Goal: Task Accomplishment & Management: Use online tool/utility

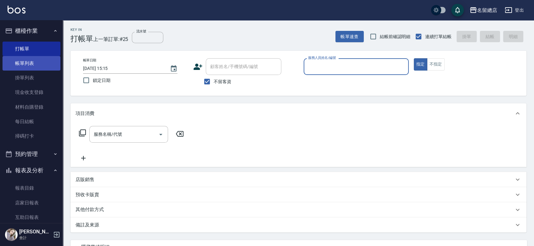
click at [17, 66] on link "帳單列表" at bounding box center [32, 63] width 58 height 14
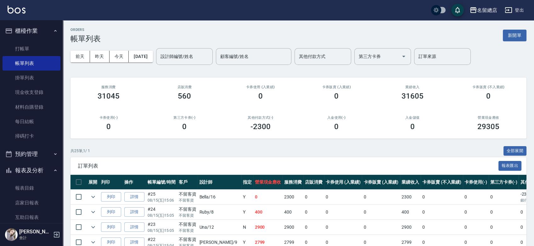
click at [173, 55] on input "設計師編號/姓名" at bounding box center [184, 56] width 51 height 11
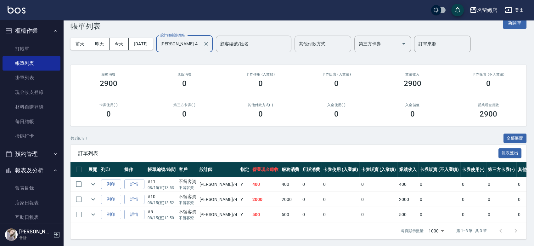
scroll to position [18, 0]
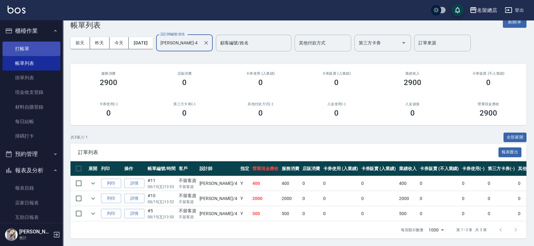
type input "[PERSON_NAME]-4"
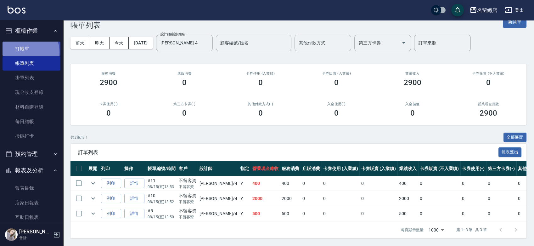
click at [25, 52] on link "打帳單" at bounding box center [32, 49] width 58 height 14
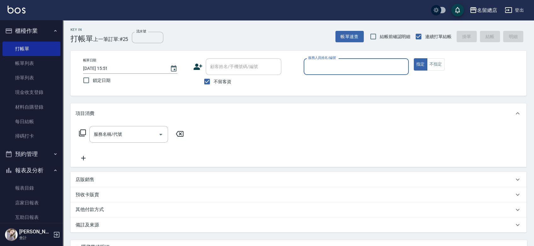
click at [221, 80] on span "不留客資" at bounding box center [222, 81] width 18 height 7
click at [213, 80] on input "不留客資" at bounding box center [206, 81] width 13 height 13
checkbox input "false"
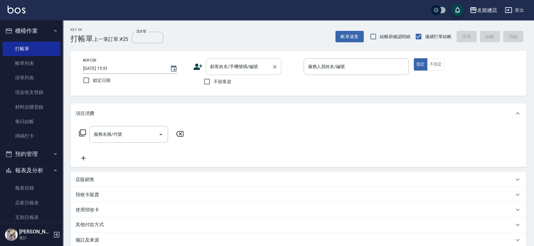
click at [226, 67] on input "顧客姓名/手機號碼/編號" at bounding box center [238, 66] width 60 height 11
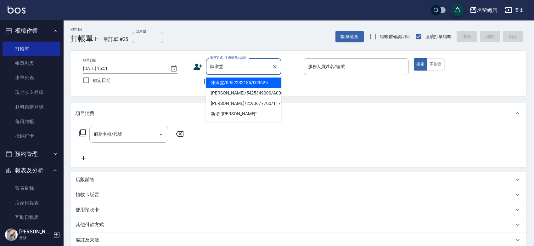
click at [229, 82] on li "陳淑雯/0952232185/009625" at bounding box center [243, 82] width 75 height 10
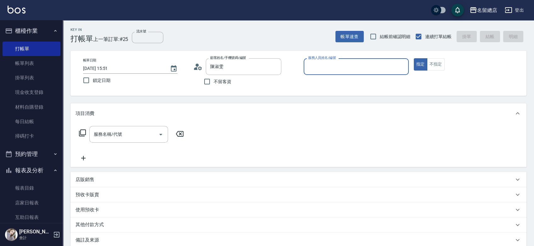
type input "陳淑雯/0952232185/009625"
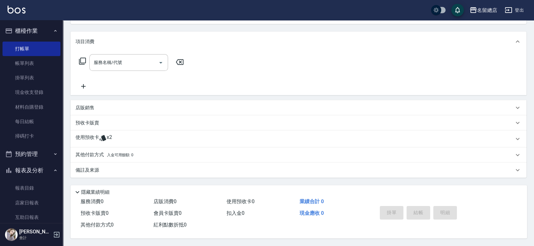
scroll to position [73, 0]
click at [120, 140] on div "使用預收卡 x2" at bounding box center [294, 138] width 438 height 9
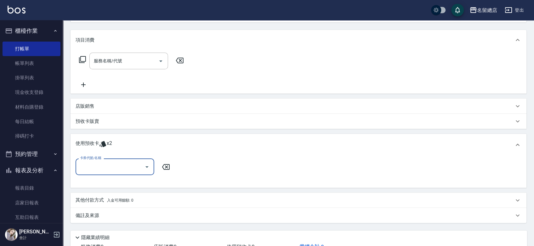
scroll to position [0, 0]
click at [111, 164] on input "卡券代號/名稱" at bounding box center [110, 166] width 64 height 11
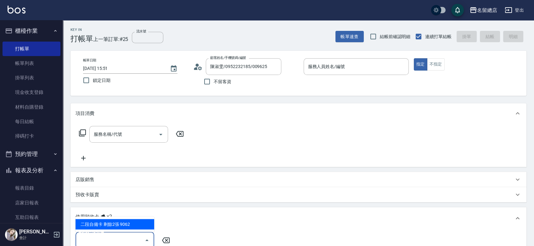
click at [198, 67] on icon at bounding box center [197, 66] width 9 height 9
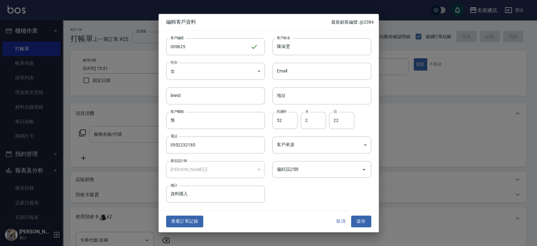
click at [343, 219] on button "取消" at bounding box center [341, 221] width 20 height 12
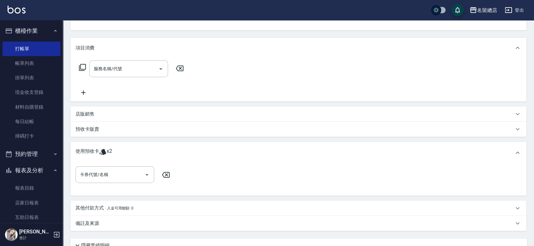
scroll to position [70, 0]
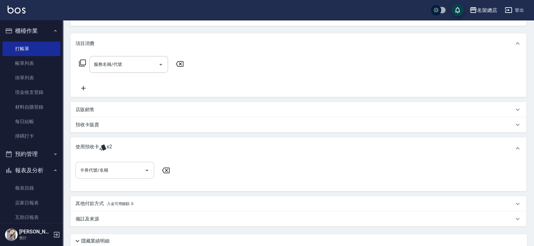
click at [110, 168] on input "卡券代號/名稱" at bounding box center [110, 169] width 64 height 11
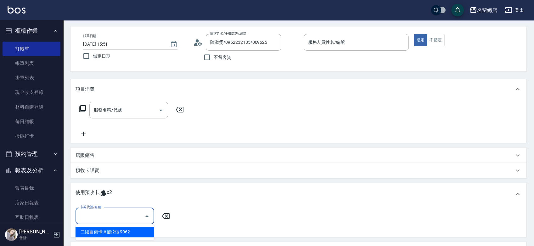
scroll to position [0, 0]
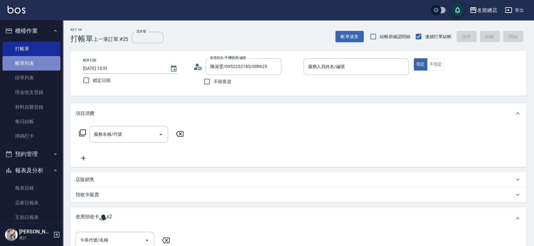
click at [36, 68] on link "帳單列表" at bounding box center [32, 63] width 58 height 14
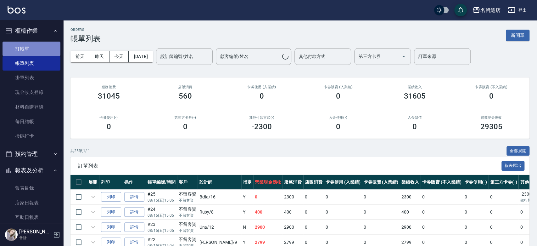
click at [36, 47] on link "打帳單" at bounding box center [32, 49] width 58 height 14
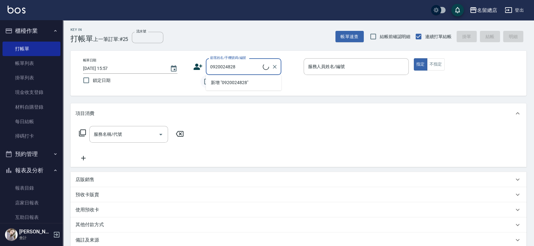
type input "曾美珠/0920024828/null"
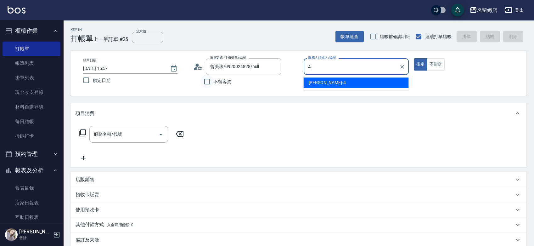
type input "[PERSON_NAME]-4"
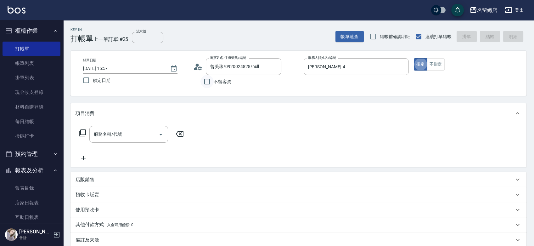
type button "true"
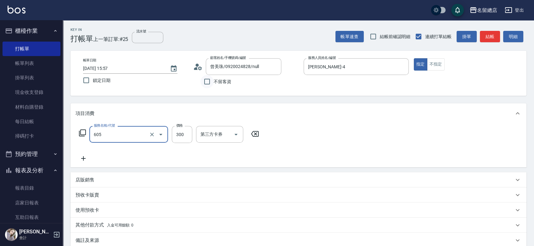
type input "洗髮 (女)(605)"
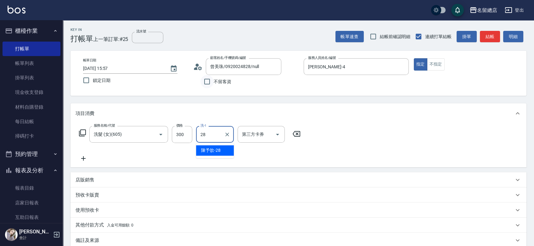
type input "陳予歆-28"
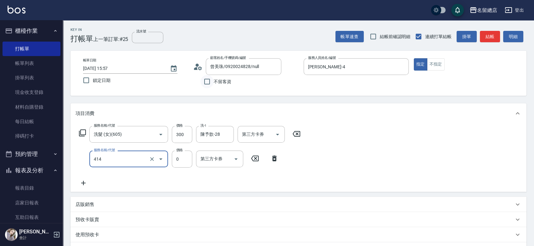
type input "護染蓋卡1000~1499(414)"
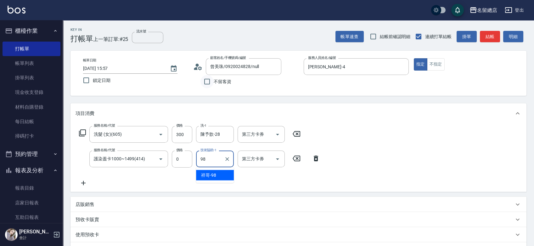
type input "祥哥-98"
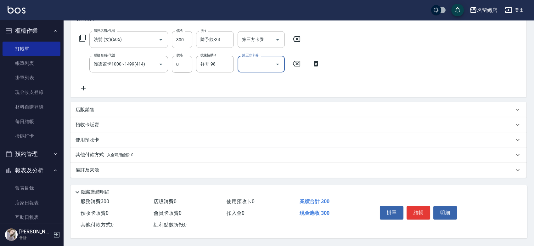
scroll to position [97, 0]
click at [97, 125] on p "預收卡販賣" at bounding box center [87, 124] width 24 height 7
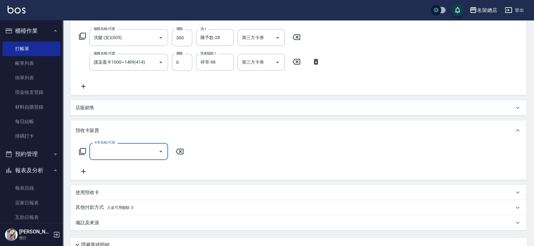
scroll to position [0, 0]
type input "護染卡(449)"
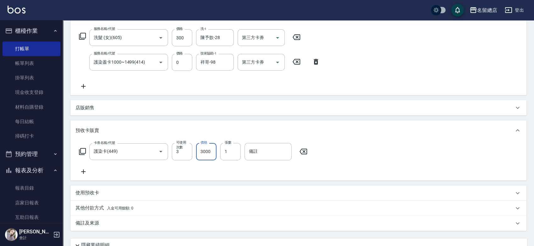
type input "3000"
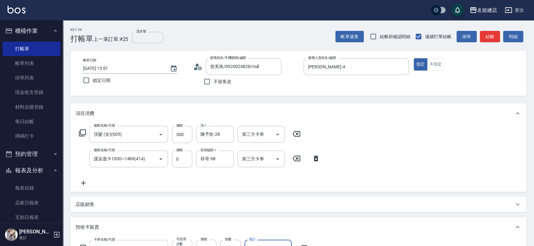
type input "9131"
click at [155, 33] on input "流水號" at bounding box center [147, 37] width 31 height 11
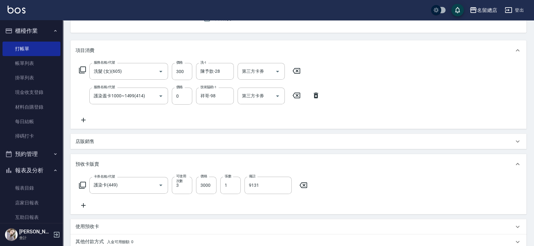
scroll to position [47, 0]
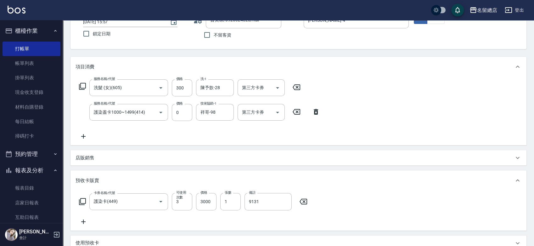
type input "9131"
type input "[DATE] 15:59"
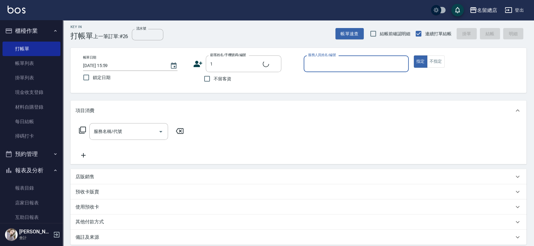
scroll to position [0, 0]
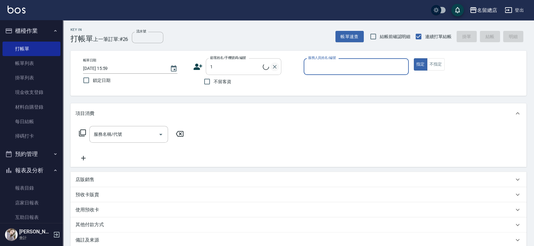
type input "[PERSON_NAME]/0928109502/1"
click at [274, 67] on icon "Clear" at bounding box center [275, 67] width 4 height 4
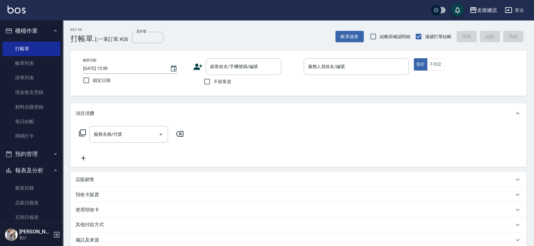
click at [229, 80] on span "不留客資" at bounding box center [222, 81] width 18 height 7
click at [213, 80] on input "不留客資" at bounding box center [206, 81] width 13 height 13
checkbox input "true"
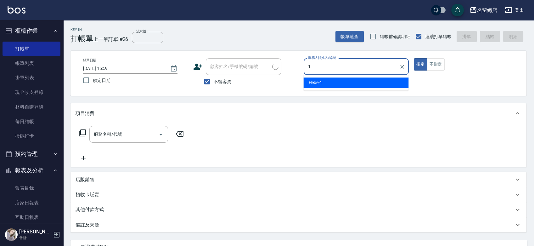
type input "Hebe-1"
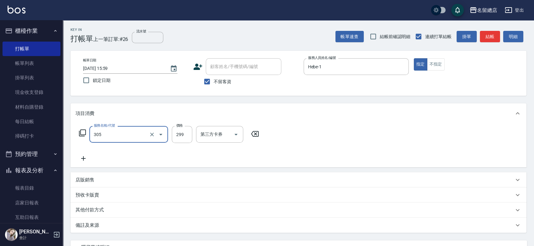
type input "剪髮(305)"
type input "500"
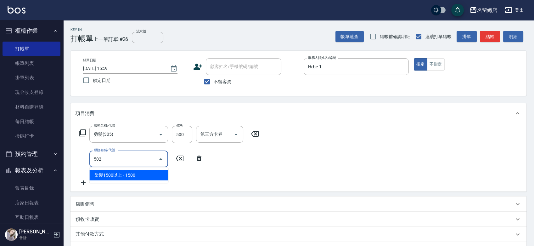
type input "染髮1500以上(502)"
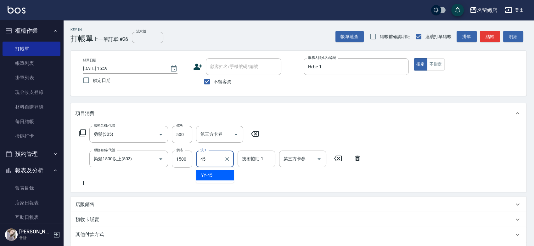
type input "YY-45"
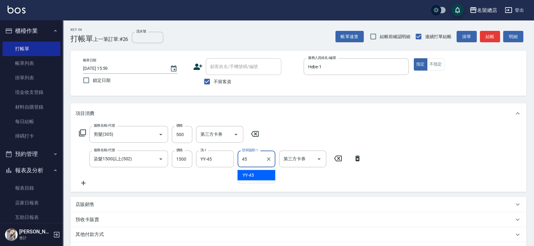
type input "YY-45"
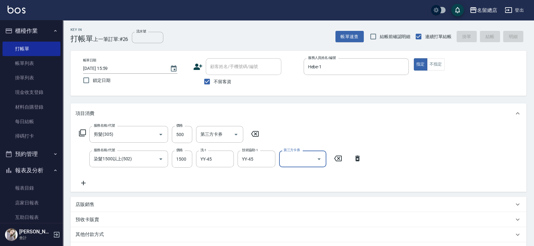
type input "[DATE] 16:00"
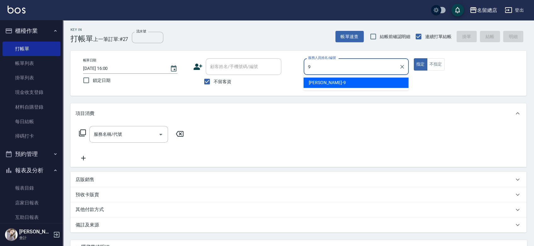
type input "[PERSON_NAME]-9"
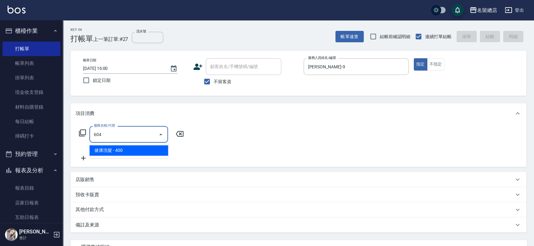
type input "健康洗髮(604)"
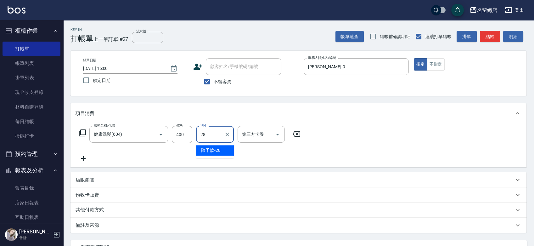
type input "陳予歆-28"
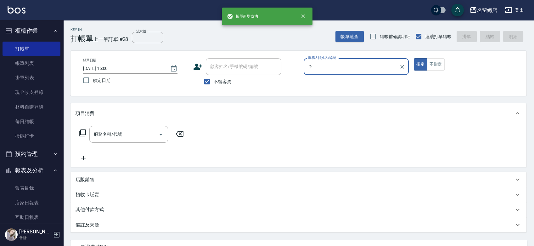
type input "1"
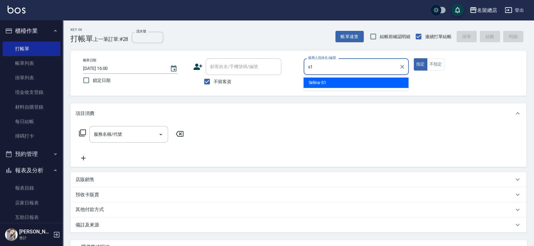
type input "Selina-S1"
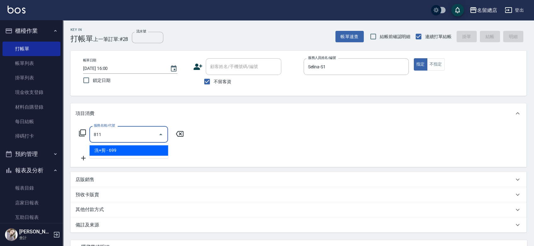
type input "洗+剪(811)"
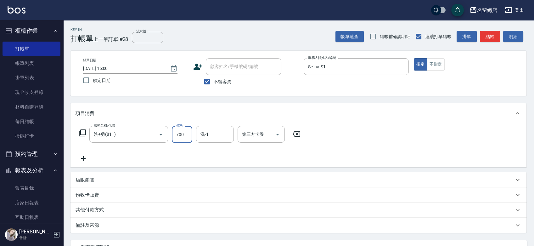
type input "700"
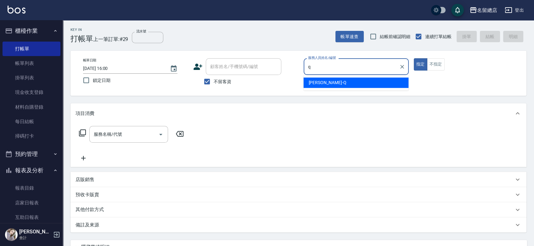
type input "[PERSON_NAME]"
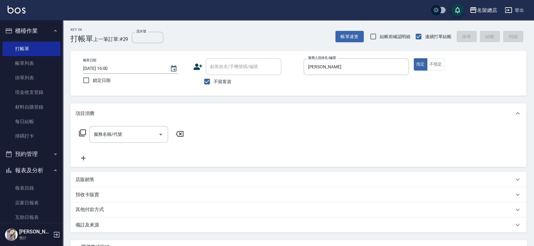
click at [230, 83] on span "不留客資" at bounding box center [222, 81] width 18 height 7
click at [213, 83] on input "不留客資" at bounding box center [206, 81] width 13 height 13
checkbox input "false"
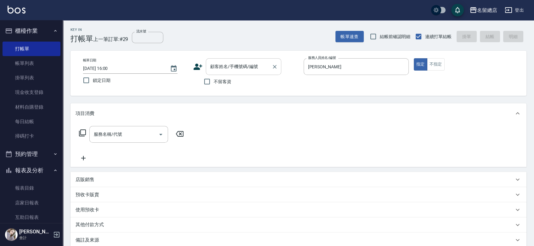
click at [230, 70] on input "顧客姓名/手機號碼/編號" at bounding box center [238, 66] width 60 height 11
type input "陳淑雯/0952232185/009625"
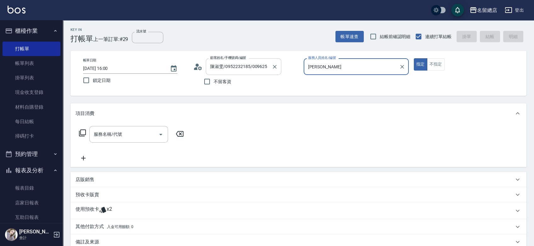
click at [413, 58] on button "指定" at bounding box center [420, 64] width 14 height 12
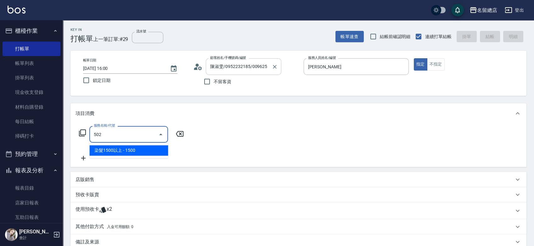
type input "染髮1500以上(502)"
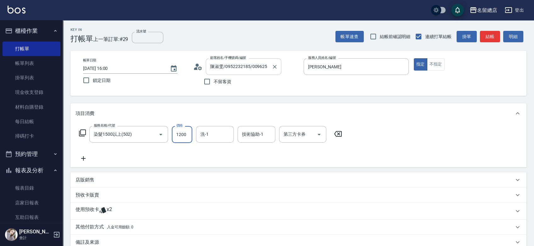
type input "1200"
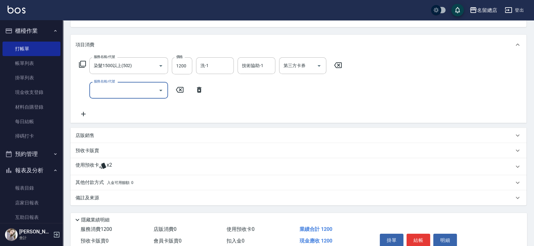
scroll to position [70, 0]
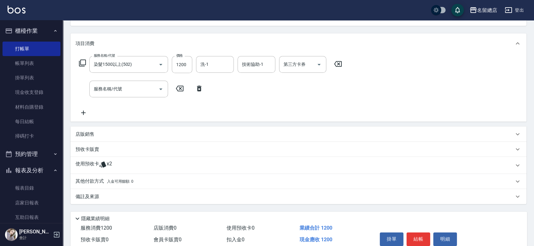
drag, startPoint x: 110, startPoint y: 165, endPoint x: 115, endPoint y: 169, distance: 6.4
click at [110, 165] on span "x2" at bounding box center [109, 164] width 5 height 9
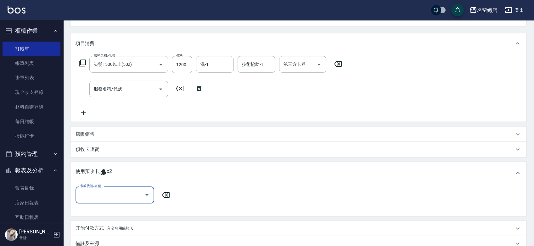
scroll to position [0, 0]
click at [131, 198] on input "卡券代號/名稱" at bounding box center [110, 194] width 64 height 11
click at [132, 209] on div "二段自備卡 剩餘2張 9062" at bounding box center [114, 211] width 79 height 10
type input "二段自備卡 9062"
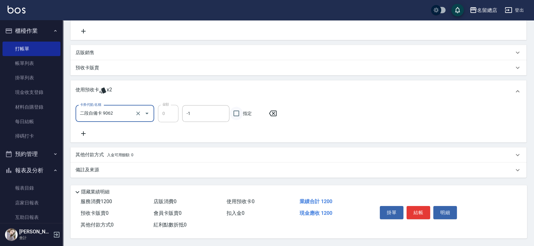
scroll to position [153, 0]
click at [243, 110] on span "指定" at bounding box center [247, 113] width 9 height 7
click at [243, 110] on input "指定" at bounding box center [236, 113] width 13 height 13
checkbox input "true"
drag, startPoint x: 86, startPoint y: 127, endPoint x: 89, endPoint y: 130, distance: 4.2
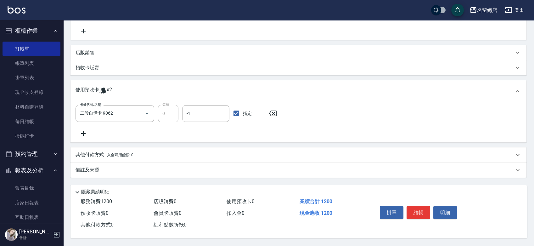
click at [88, 130] on div "卡券代號/名稱 二段自備卡 9062 卡券代號/名稱 金額 0 金額 -1 -1 指定" at bounding box center [298, 121] width 446 height 32
click at [86, 132] on icon at bounding box center [83, 134] width 16 height 8
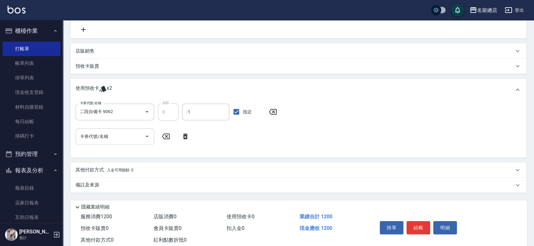
click at [99, 139] on input "卡券代號/名稱" at bounding box center [110, 136] width 64 height 11
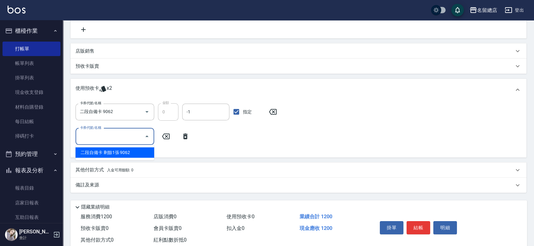
click at [111, 151] on div "二段自備卡 剩餘1張 9062" at bounding box center [114, 152] width 79 height 10
type input "二段自備卡 9062"
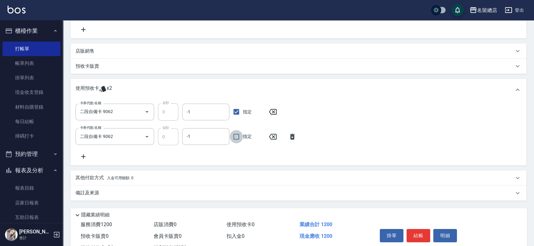
click at [233, 137] on input "指定" at bounding box center [236, 136] width 13 height 13
checkbox input "true"
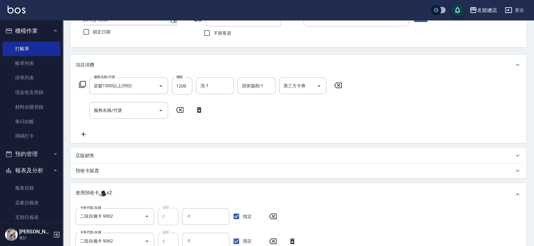
scroll to position [48, 0]
click at [89, 166] on div "預收卡販賣" at bounding box center [298, 171] width 456 height 15
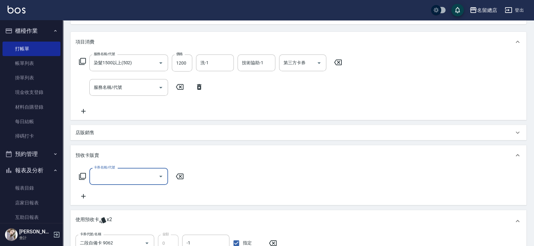
scroll to position [118, 0]
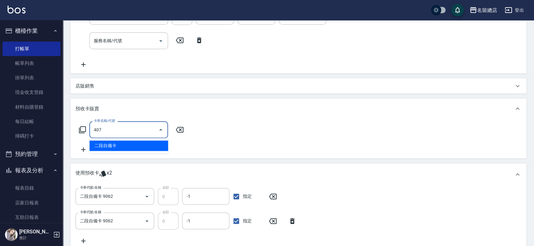
type input "二段自備卡(407)"
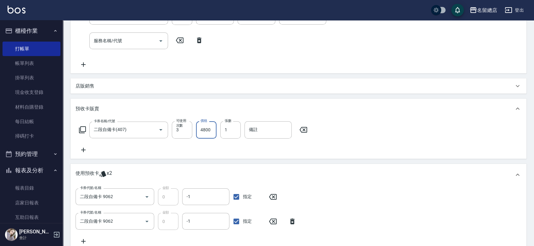
type input "4800"
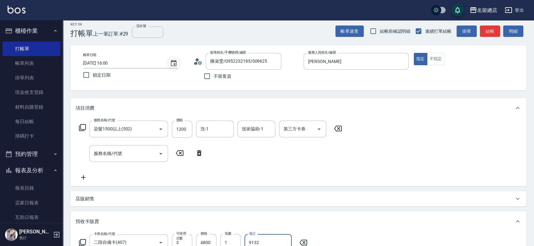
scroll to position [0, 0]
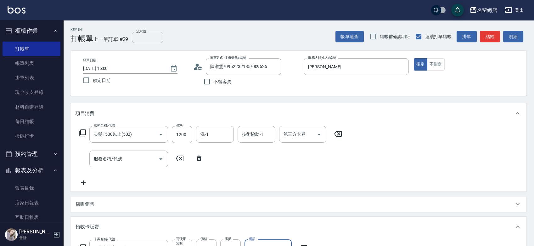
type input "9132"
click at [152, 38] on input "流水號" at bounding box center [147, 37] width 31 height 11
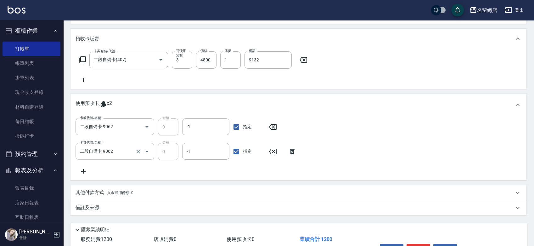
scroll to position [122, 0]
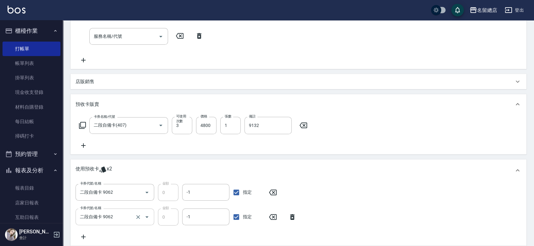
type input "9132"
type input "[DATE] 16:01"
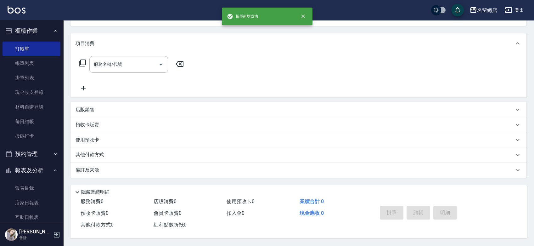
scroll to position [0, 0]
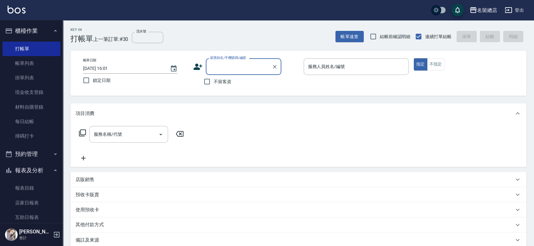
click at [219, 80] on span "不留客資" at bounding box center [222, 81] width 18 height 7
click at [213, 80] on input "不留客資" at bounding box center [206, 81] width 13 height 13
checkbox input "true"
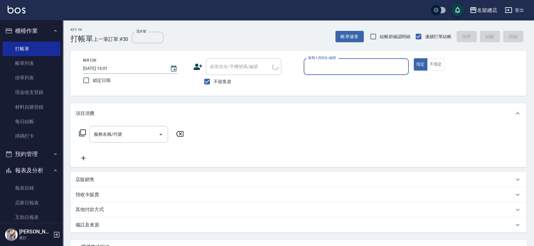
type input "[PERSON_NAME]/0979420888/"
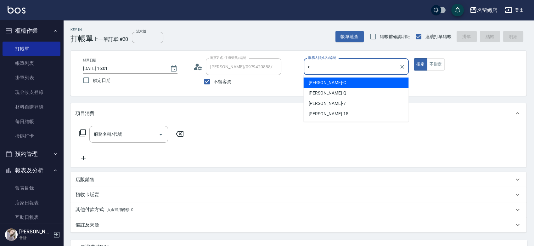
type input "麗花[PERSON_NAME]"
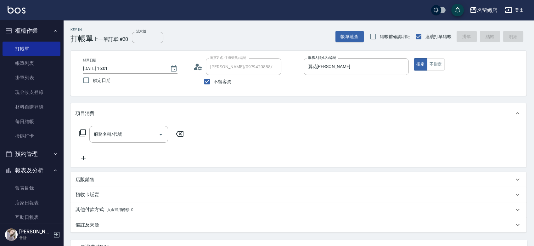
click at [227, 83] on span "不留客資" at bounding box center [222, 81] width 18 height 7
click at [213, 83] on input "不留客資" at bounding box center [206, 81] width 13 height 13
checkbox input "false"
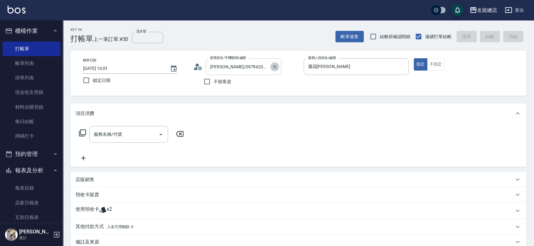
click at [275, 67] on icon "Clear" at bounding box center [274, 67] width 6 height 6
click at [225, 83] on span "不留客資" at bounding box center [222, 81] width 18 height 7
click at [213, 83] on input "不留客資" at bounding box center [206, 81] width 13 height 13
checkbox input "true"
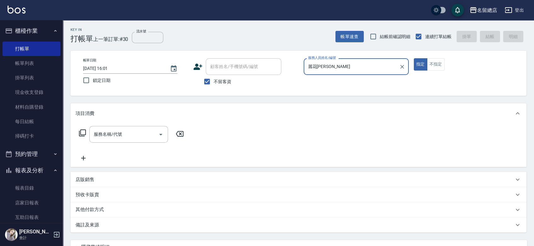
click at [413, 58] on button "指定" at bounding box center [420, 64] width 14 height 12
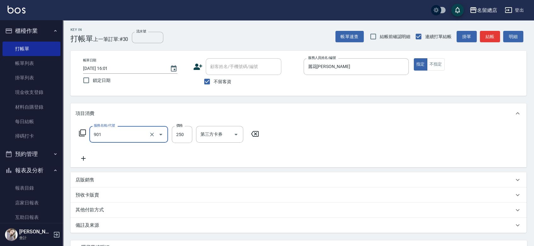
type input "手指甲女(901)"
type input "500"
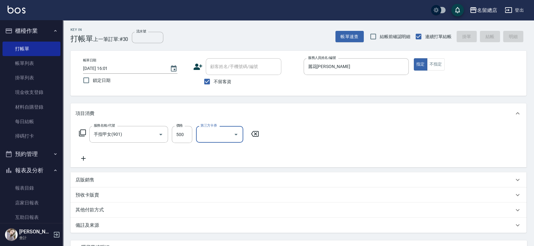
type input "[DATE] 16:02"
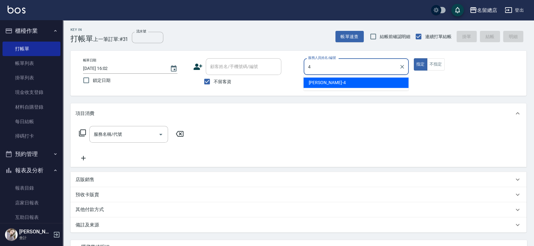
type input "[PERSON_NAME]-4"
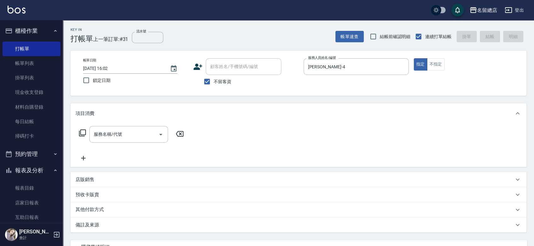
drag, startPoint x: 224, startPoint y: 76, endPoint x: 224, endPoint y: 80, distance: 3.5
click at [224, 80] on label "不留客資" at bounding box center [215, 81] width 31 height 13
click at [213, 80] on input "不留客資" at bounding box center [206, 81] width 13 height 13
checkbox input "false"
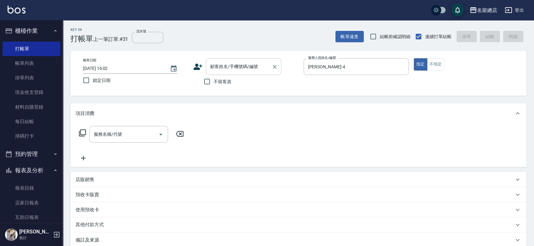
click at [228, 69] on input "顧客姓名/手機號碼/編號" at bounding box center [238, 66] width 60 height 11
type input "[PERSON_NAME]/0955756362/"
click at [413, 58] on button "指定" at bounding box center [420, 64] width 14 height 12
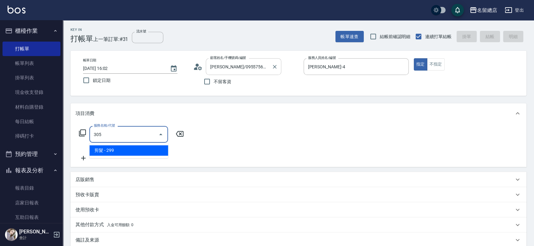
type input "剪髮(305)"
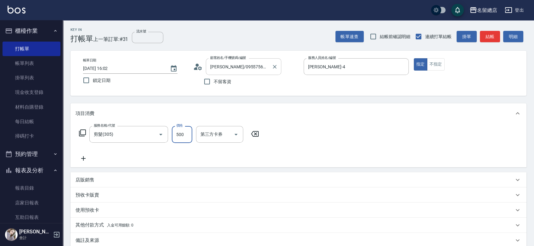
type input "500"
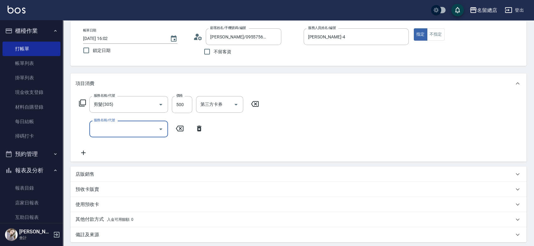
scroll to position [96, 0]
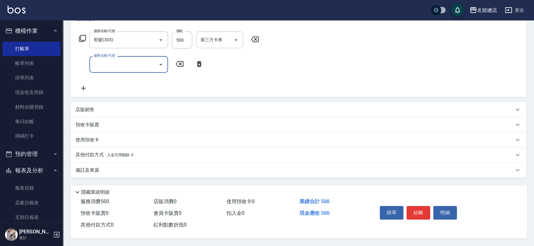
click at [97, 121] on p "預收卡販賣" at bounding box center [87, 124] width 24 height 7
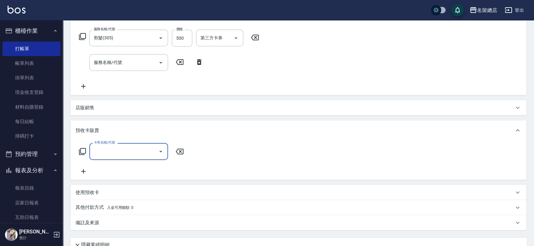
scroll to position [0, 0]
type input "二段自備卡(407)"
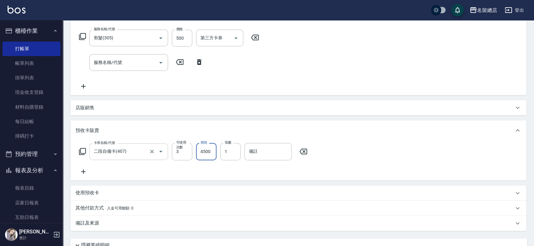
type input "4500"
type input "9133"
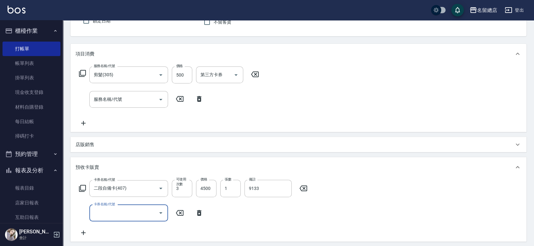
scroll to position [105, 0]
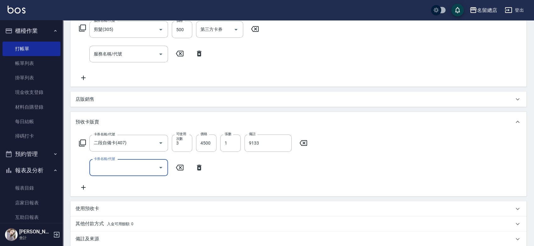
click at [199, 168] on icon at bounding box center [199, 168] width 16 height 8
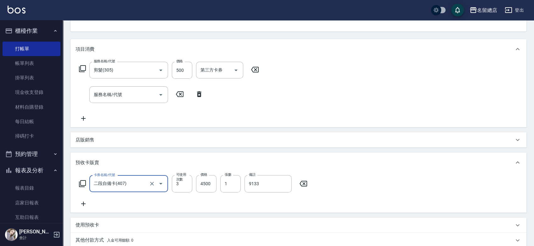
scroll to position [0, 0]
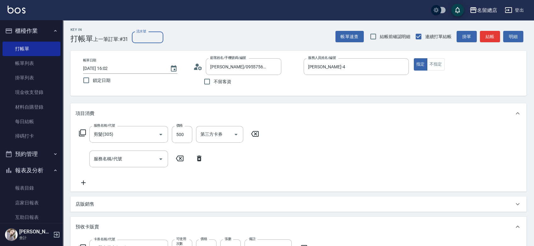
click at [138, 36] on input "流水號" at bounding box center [147, 37] width 31 height 11
type input "9133"
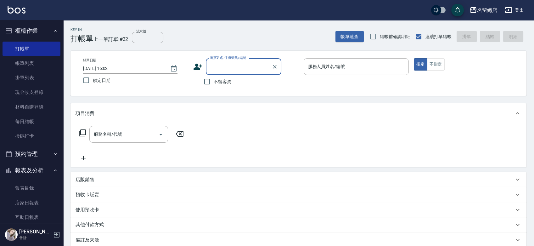
click at [228, 82] on span "不留客資" at bounding box center [222, 81] width 18 height 7
click at [213, 82] on input "不留客資" at bounding box center [206, 81] width 13 height 13
checkbox input "true"
type input "[PERSON_NAME]/0955756362/"
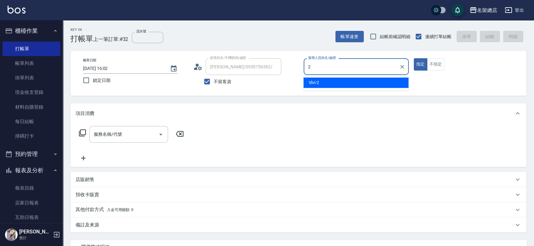
type input "Vivi-2"
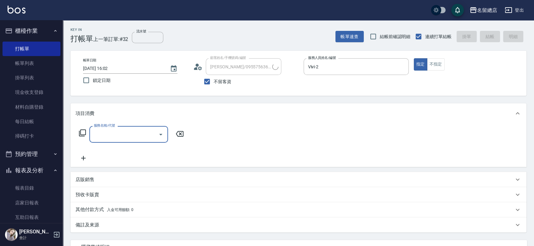
type input "[PERSON_NAME]/0979420888/"
type input "剪髮(305)"
type input "[DATE] 16:03"
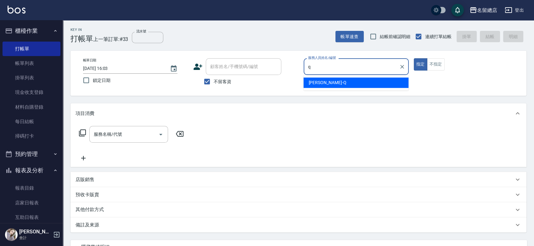
type input "[PERSON_NAME]"
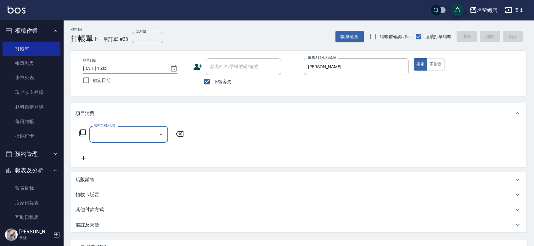
click at [221, 82] on span "不留客資" at bounding box center [222, 81] width 18 height 7
click at [213, 82] on input "不留客資" at bounding box center [206, 81] width 13 height 13
checkbox input "false"
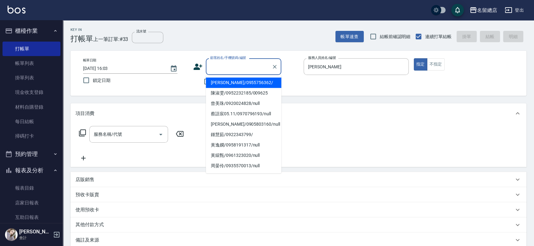
click at [222, 65] on input "顧客姓名/手機號碼/編號" at bounding box center [238, 66] width 60 height 11
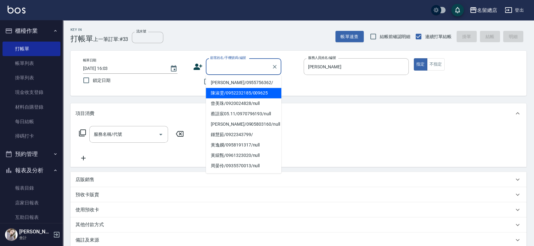
click at [226, 93] on li "陳淑雯/0952232185/009625" at bounding box center [243, 93] width 75 height 10
type input "陳淑雯/0952232185/009625"
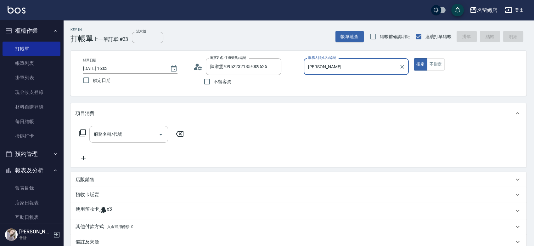
click at [143, 135] on input "服務名稱/代號" at bounding box center [124, 134] width 64 height 11
click at [280, 133] on div "服務名稱/代號 服務名稱/代號" at bounding box center [298, 144] width 456 height 43
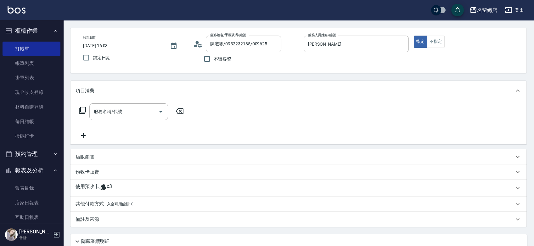
scroll to position [70, 0]
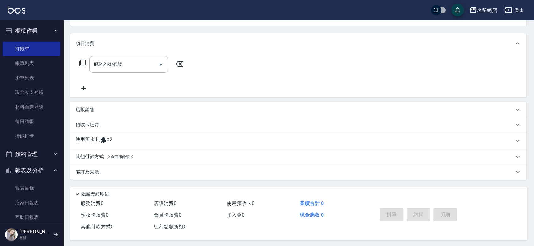
click at [136, 143] on div "使用預收卡 x3" at bounding box center [294, 140] width 438 height 9
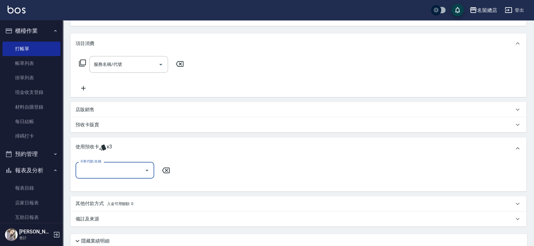
scroll to position [0, 0]
click at [128, 165] on input "卡券代號/名稱" at bounding box center [110, 169] width 64 height 11
click at [129, 184] on div "二段自備卡 剩餘3張 9132" at bounding box center [114, 186] width 79 height 10
type input "二段自備卡 9132"
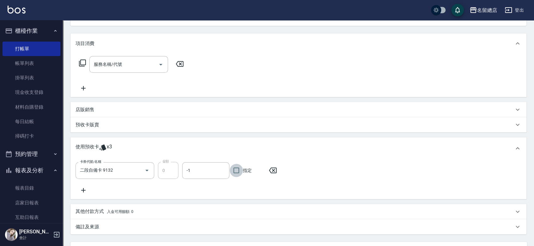
click at [238, 171] on input "指定" at bounding box center [236, 170] width 13 height 13
checkbox input "true"
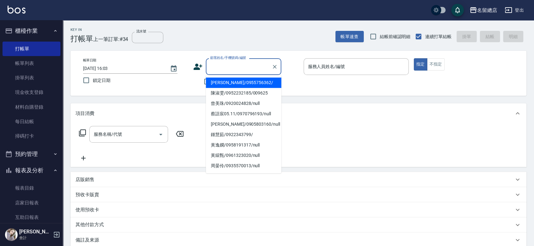
click at [232, 64] on input "顧客姓名/手機號碼/編號" at bounding box center [238, 66] width 60 height 11
click at [236, 82] on li "[PERSON_NAME]/0955756362/" at bounding box center [243, 82] width 75 height 10
type input "[PERSON_NAME]/0955756362/"
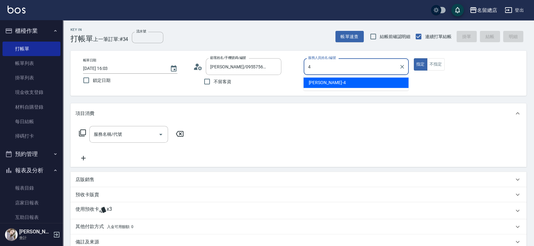
type input "[PERSON_NAME]-4"
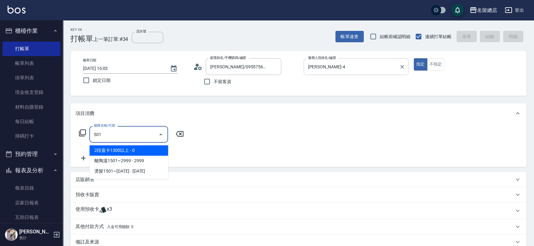
type input "2段蓋卡1300以上(501)"
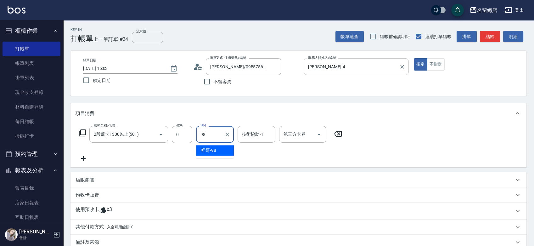
type input "祥哥-98"
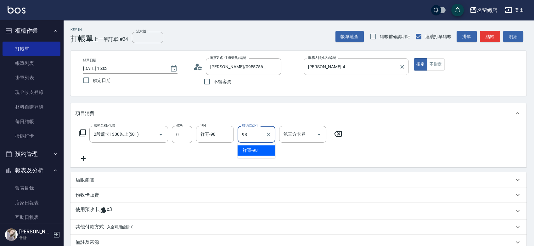
type input "祥哥-98"
drag, startPoint x: 218, startPoint y: 206, endPoint x: 239, endPoint y: 201, distance: 22.1
click at [218, 206] on div "使用預收卡 x3" at bounding box center [294, 210] width 438 height 9
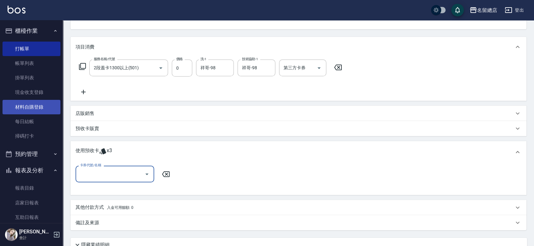
scroll to position [105, 0]
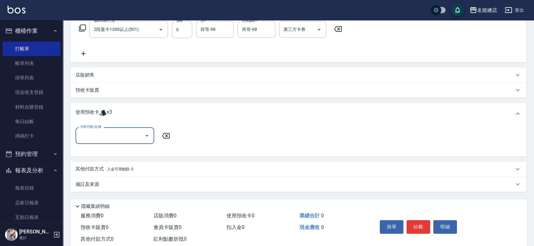
click at [98, 134] on input "卡券代號/名稱" at bounding box center [110, 135] width 64 height 11
click at [127, 149] on div "二段自備卡 剩餘3張 9133" at bounding box center [114, 151] width 79 height 10
type input "二段自備卡 9133"
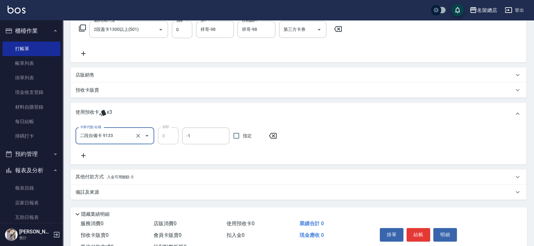
click at [252, 135] on label "指定" at bounding box center [245, 135] width 31 height 13
click at [243, 135] on input "指定" at bounding box center [236, 135] width 13 height 13
checkbox input "true"
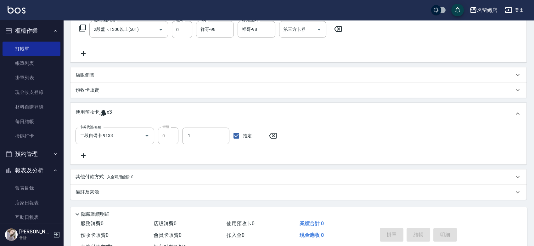
type input "[DATE] 16:04"
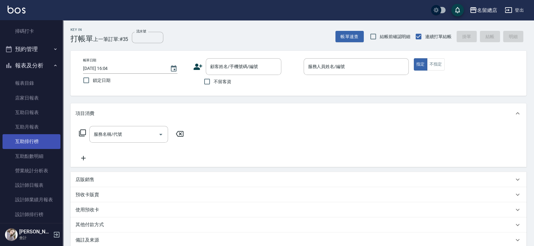
click at [42, 138] on link "互助排行榜" at bounding box center [32, 141] width 58 height 14
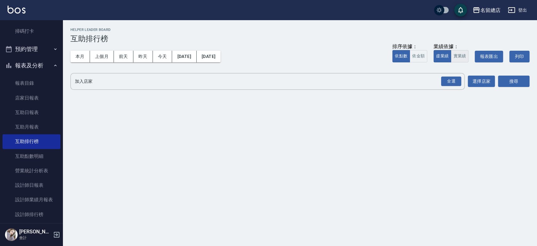
click at [451, 54] on button "實業績" at bounding box center [460, 56] width 18 height 12
click at [452, 80] on div "全選" at bounding box center [451, 81] width 20 height 10
click at [502, 80] on button "搜尋" at bounding box center [513, 82] width 31 height 12
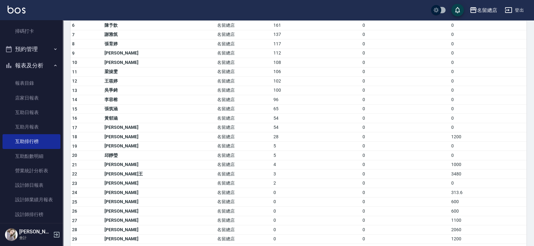
scroll to position [140, 0]
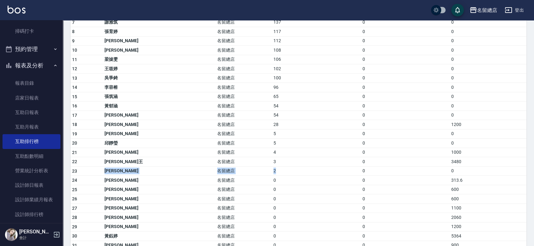
drag, startPoint x: 111, startPoint y: 170, endPoint x: 236, endPoint y: 168, distance: 125.2
click at [236, 168] on tr "23 [PERSON_NAME]留總店 2 0 0" at bounding box center [298, 170] width 456 height 9
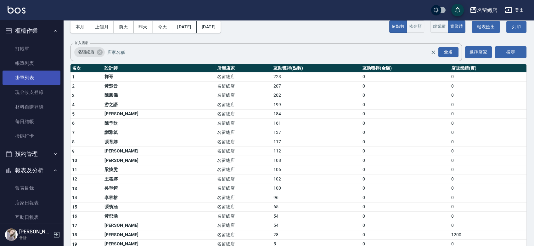
scroll to position [11, 0]
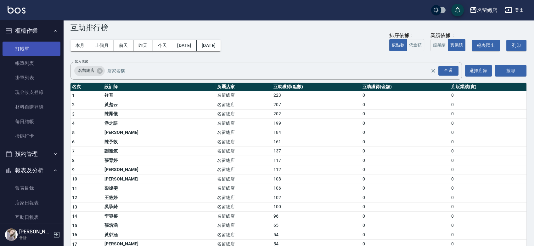
click at [40, 48] on link "打帳單" at bounding box center [32, 49] width 58 height 14
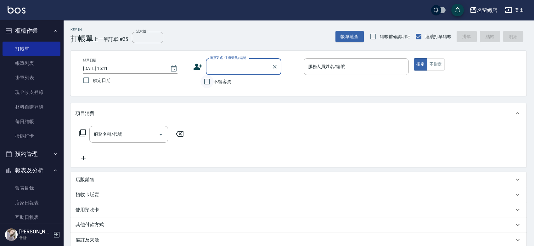
click at [213, 84] on input "不留客資" at bounding box center [206, 81] width 13 height 13
checkbox input "true"
